Goal: Information Seeking & Learning: Learn about a topic

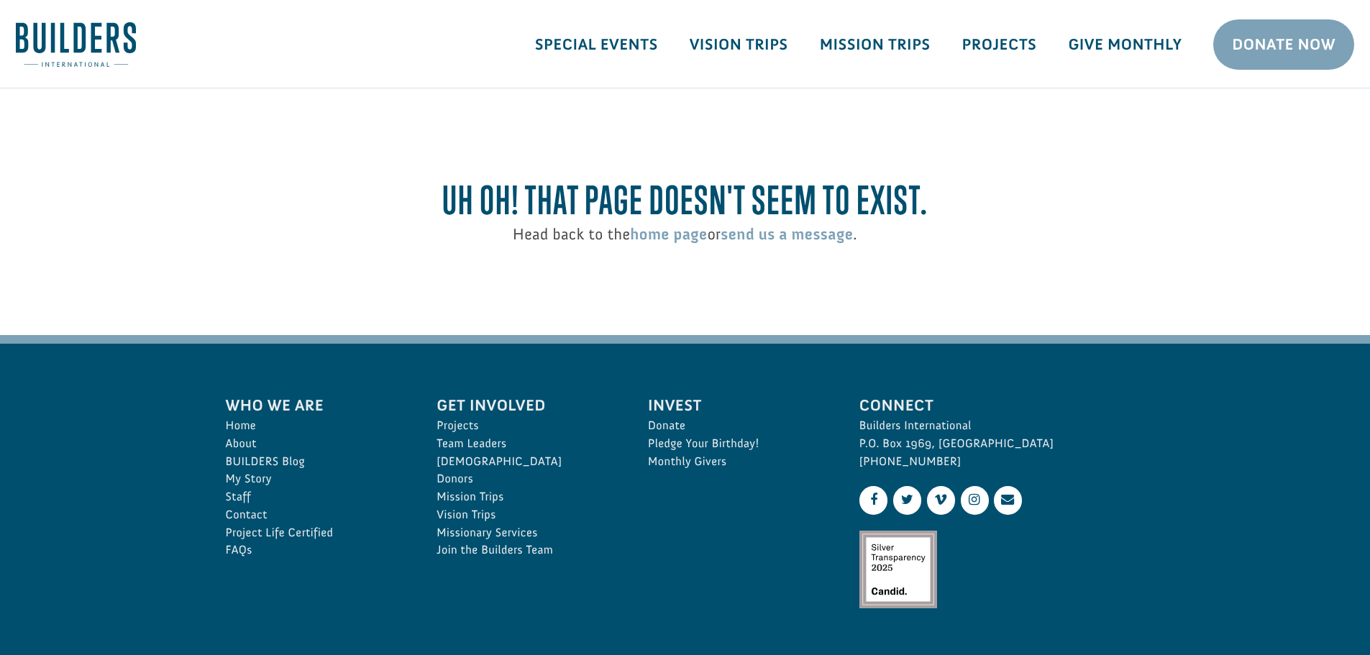
click at [901, 48] on link "Mission Trips" at bounding box center [875, 45] width 142 height 42
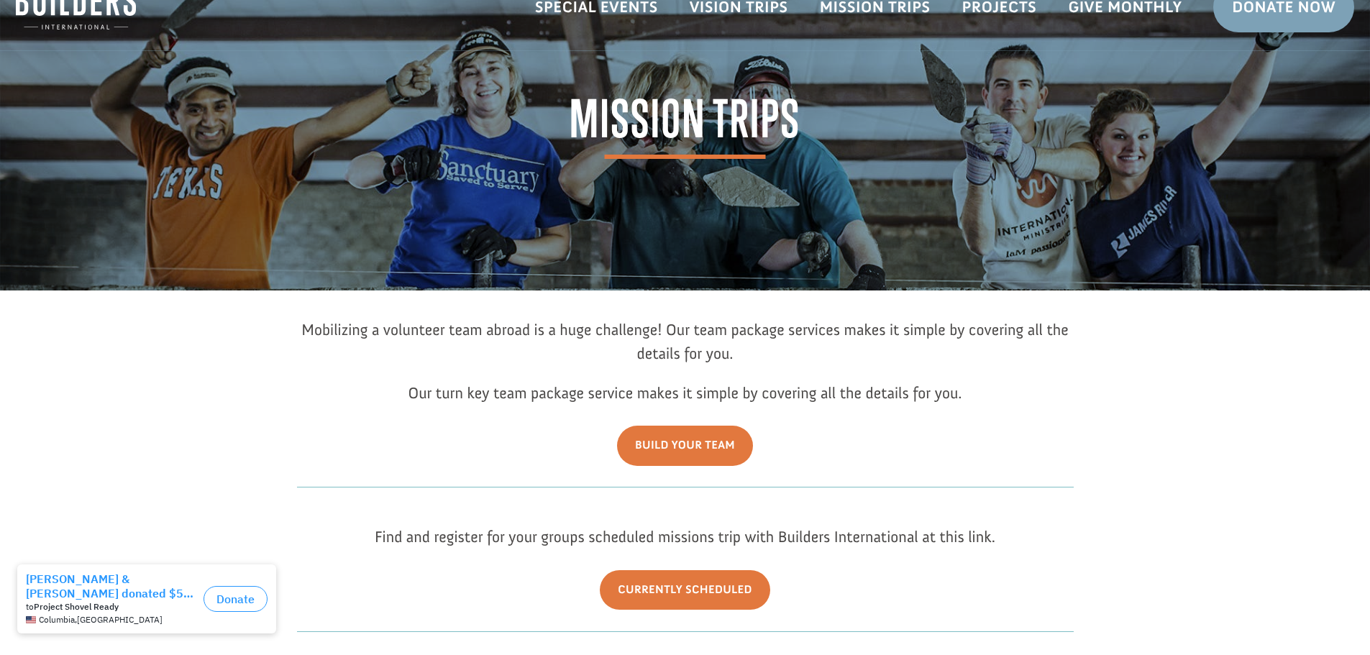
scroll to position [72, 0]
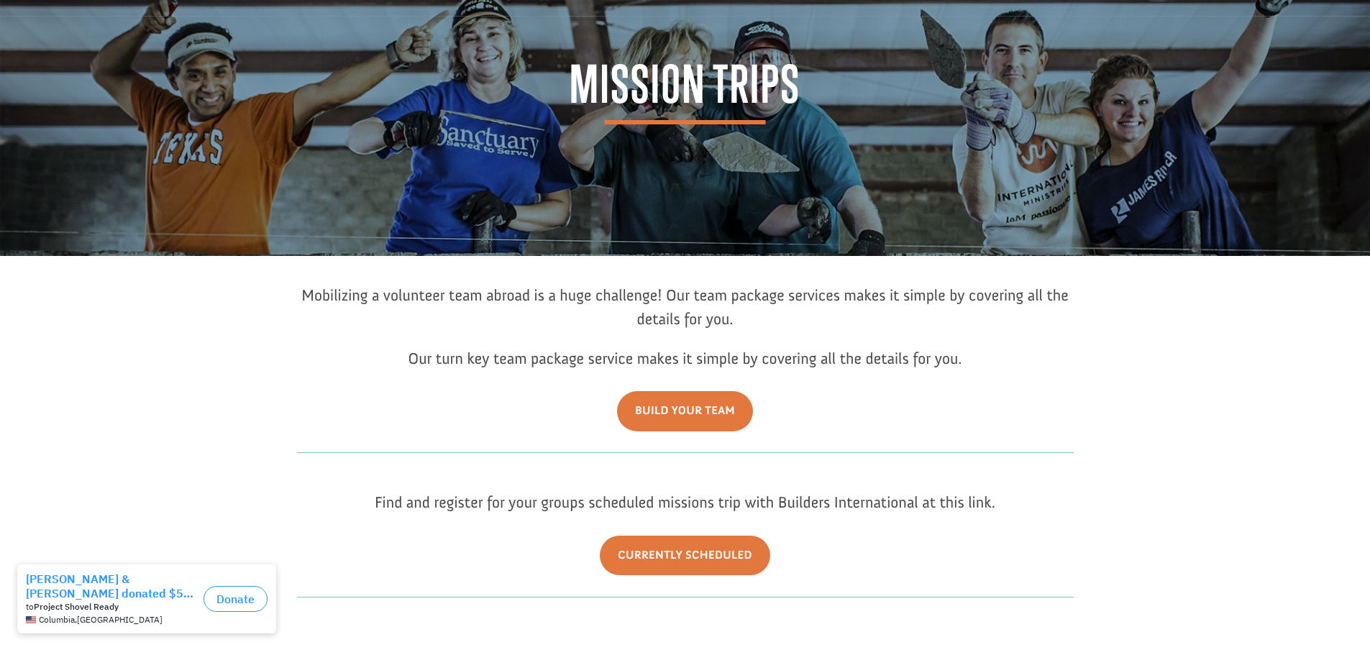
click at [646, 421] on link "Build Your Team" at bounding box center [685, 411] width 136 height 40
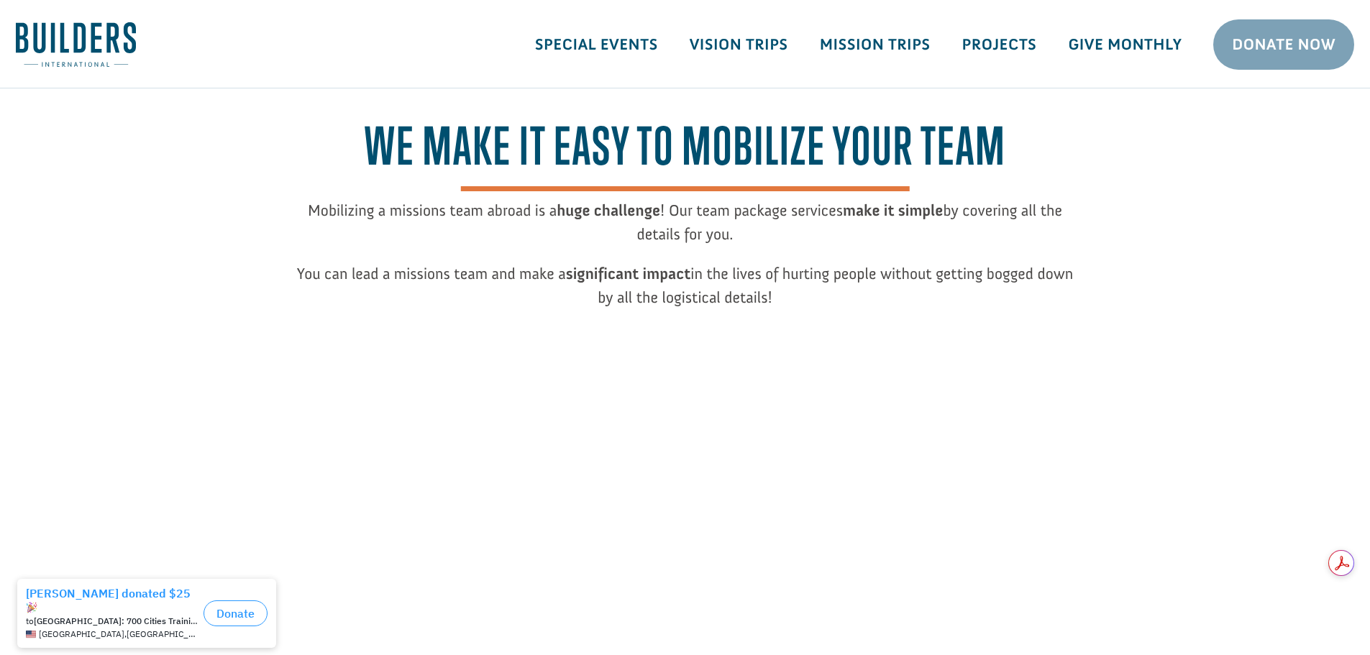
click at [116, 45] on img at bounding box center [76, 44] width 120 height 45
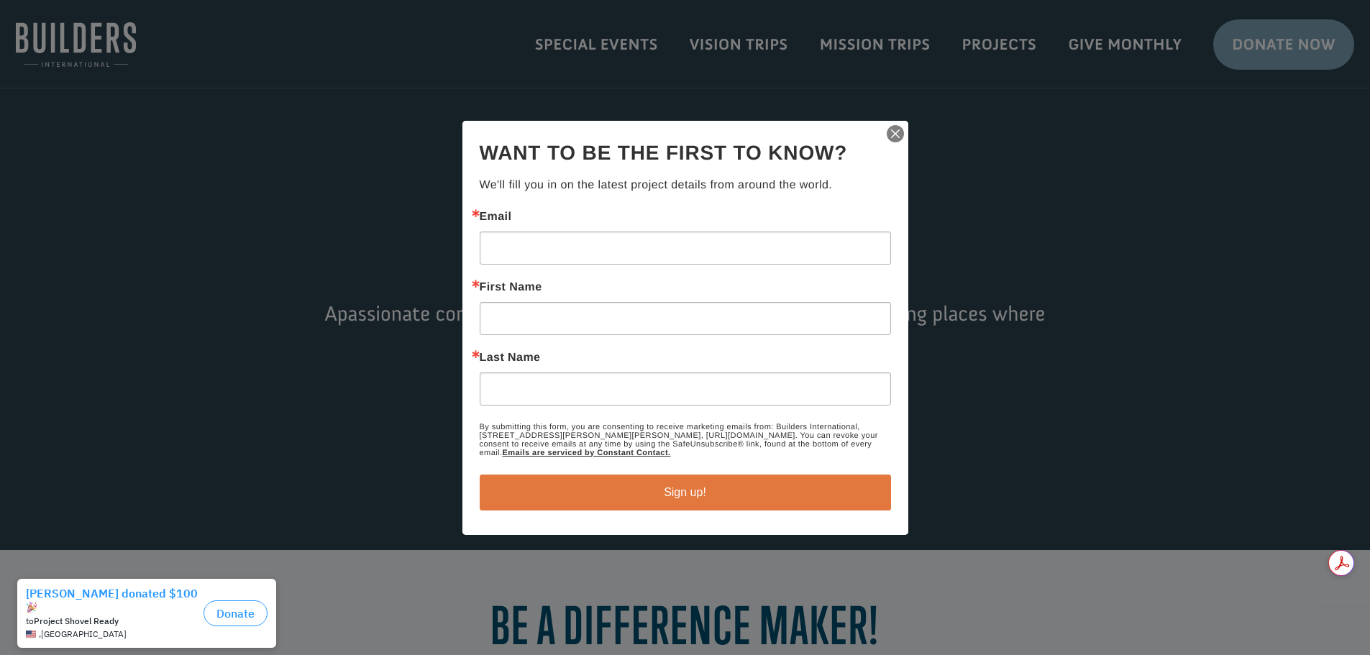
click at [890, 131] on img "button" at bounding box center [895, 134] width 20 height 20
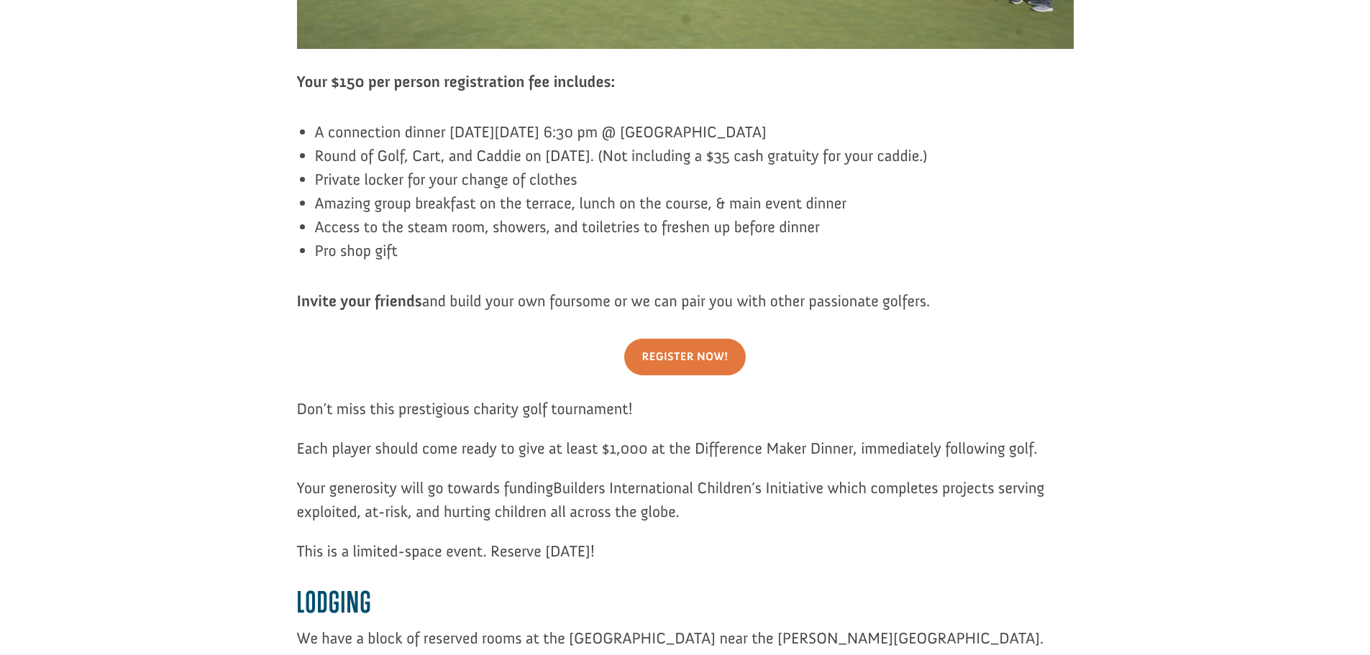
scroll to position [1222, 0]
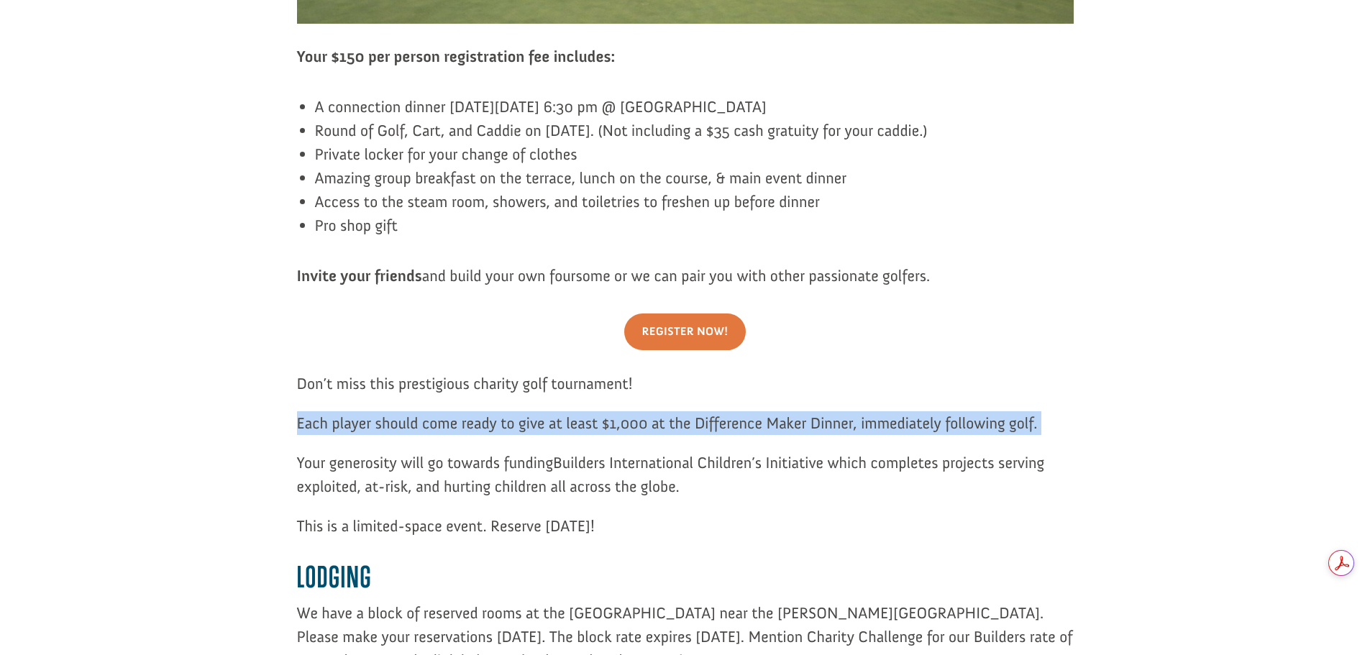
drag, startPoint x: 1068, startPoint y: 426, endPoint x: 293, endPoint y: 426, distance: 775.0
click at [293, 426] on div "Charity Challenge Golf Tournament 2025 [PERSON_NAME] NATIONAL GOLF CLUB – [GEOG…" at bounding box center [685, 493] width 1338 height 3255
copy p "Each player should come ready to give at least $1,000 at the Difference Maker D…"
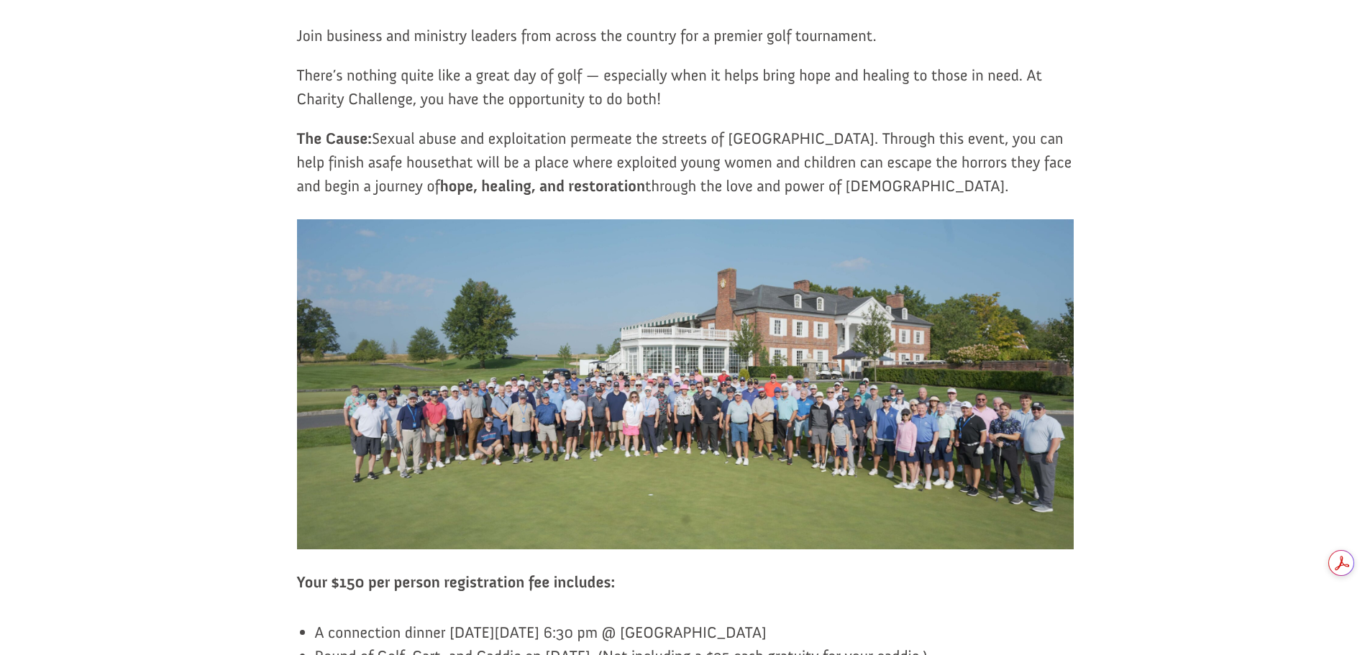
scroll to position [575, 0]
